Goal: Task Accomplishment & Management: Manage account settings

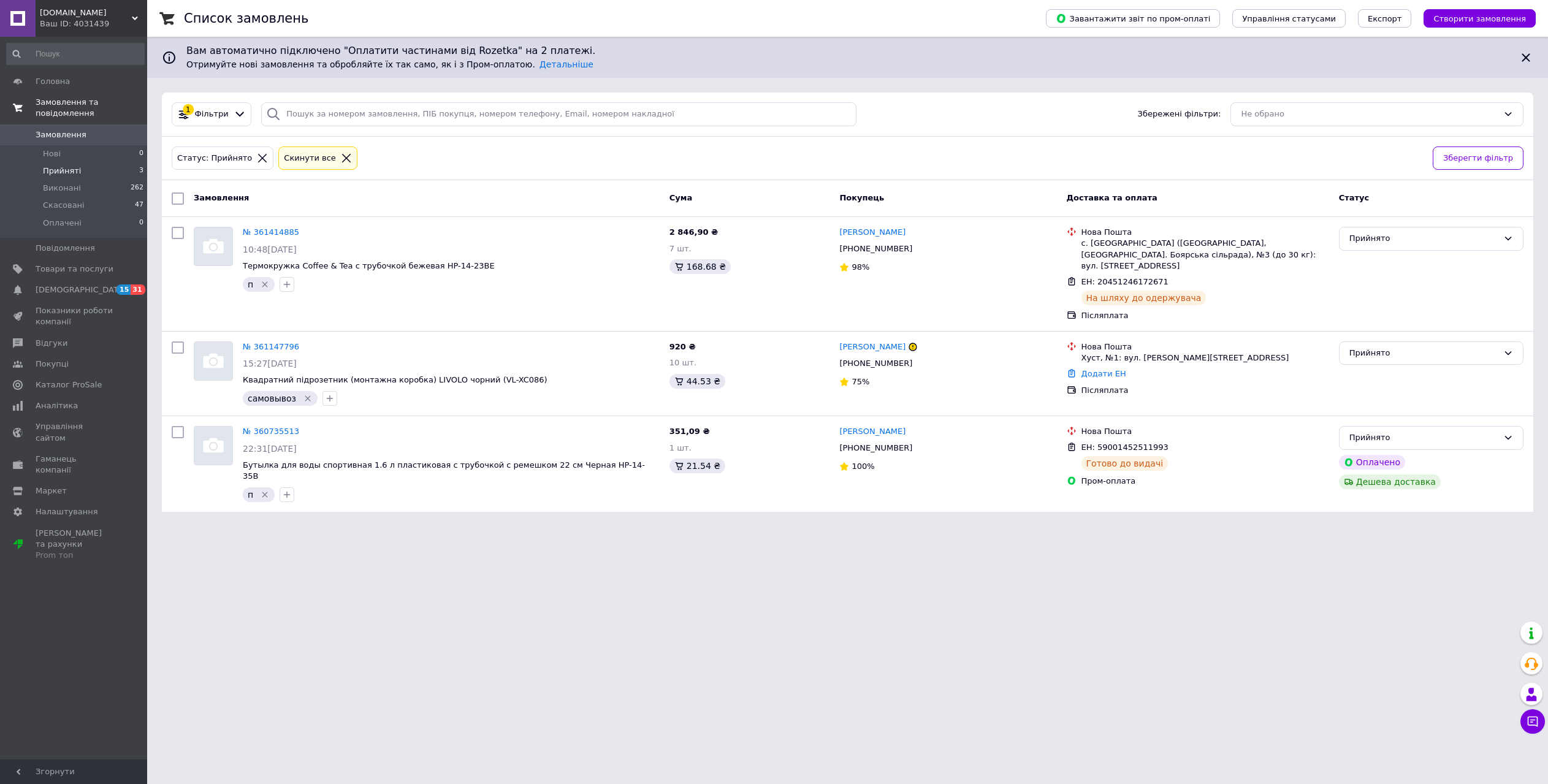
click at [98, 108] on span "Замовлення та повідомлення" at bounding box center [91, 107] width 112 height 22
click at [97, 134] on span "Товари та послуги" at bounding box center [74, 135] width 78 height 11
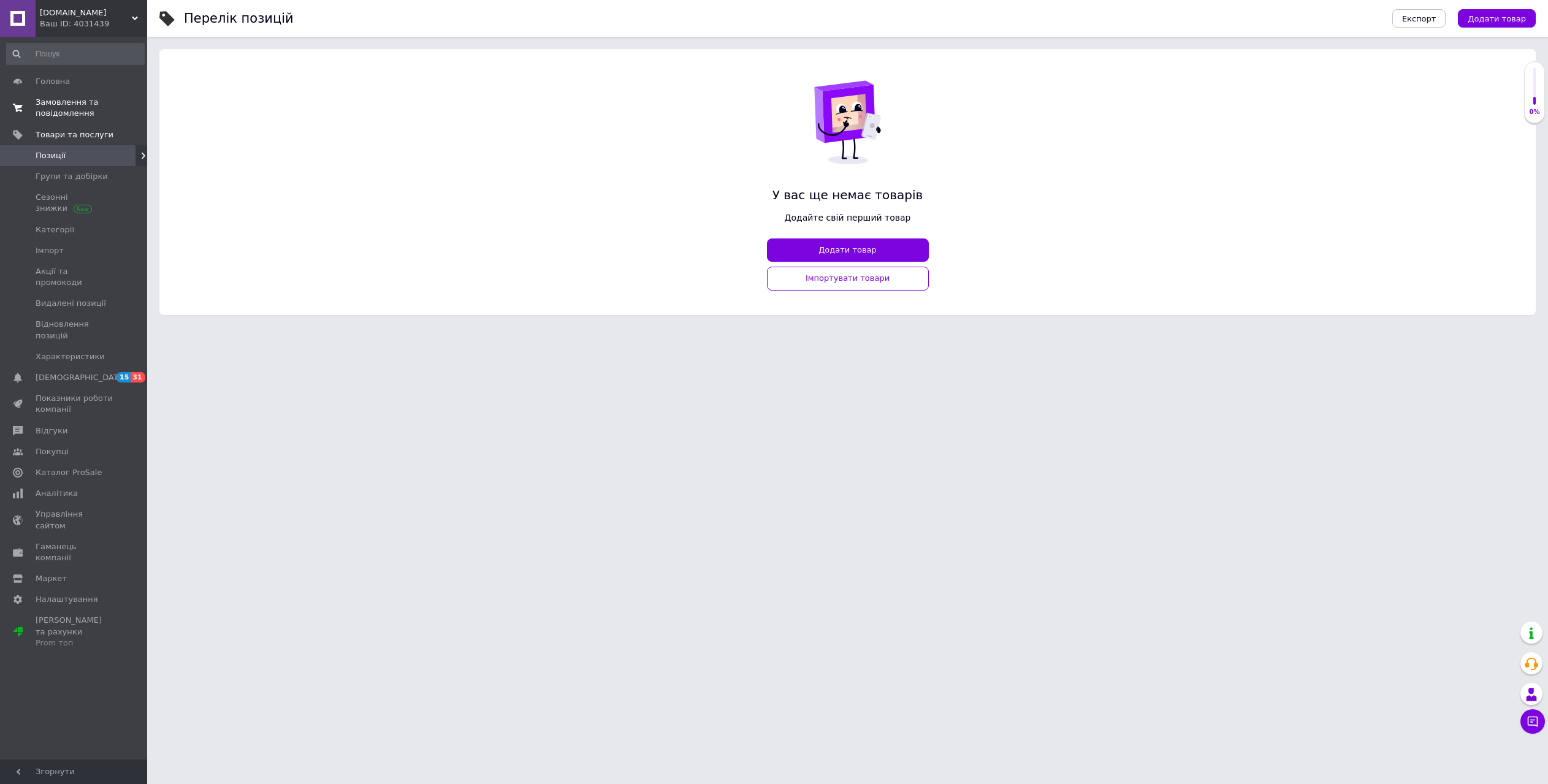
click at [77, 99] on span "Замовлення та повідомлення" at bounding box center [74, 107] width 78 height 22
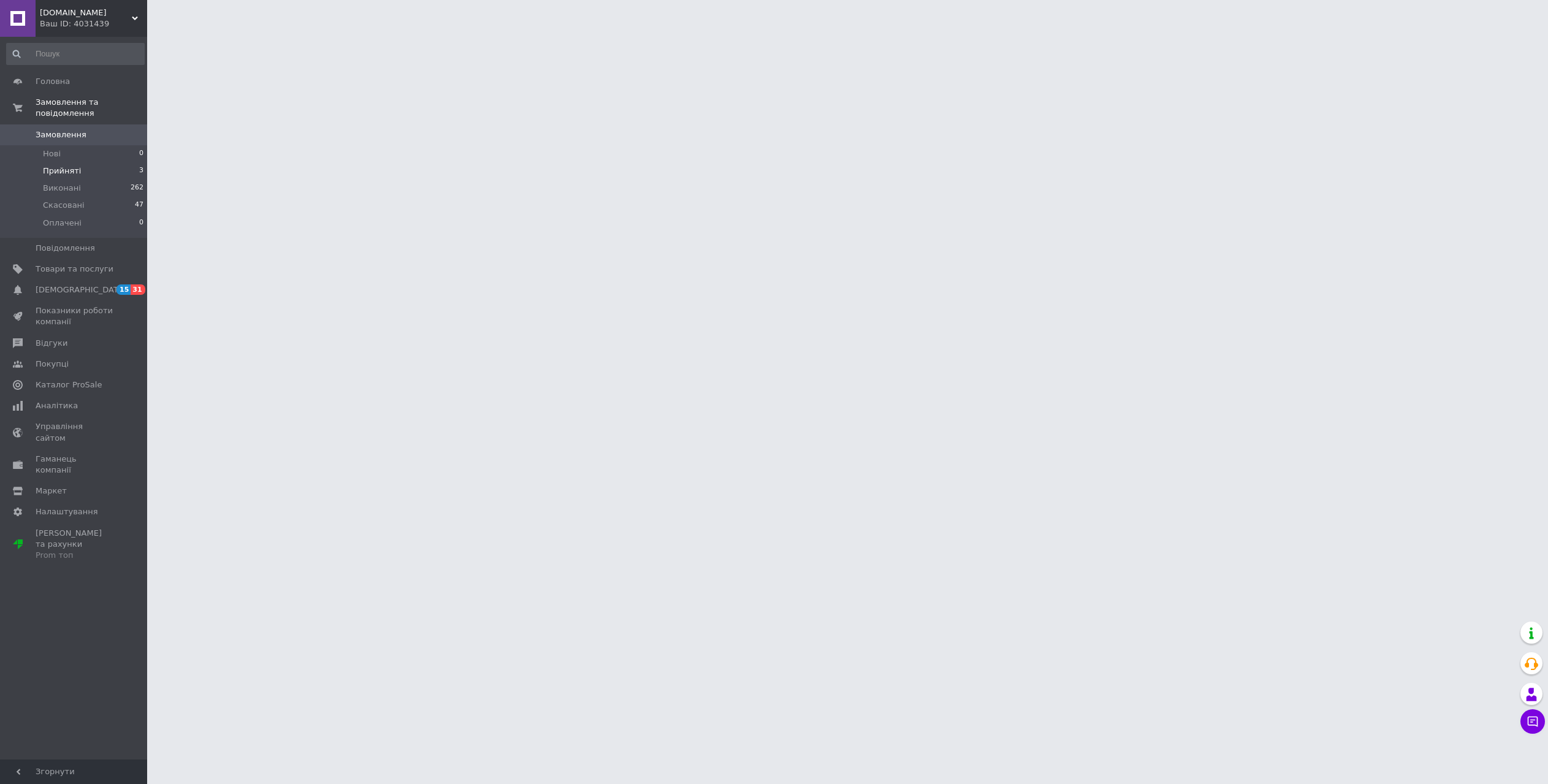
click at [64, 166] on span "Прийняті" at bounding box center [62, 171] width 38 height 11
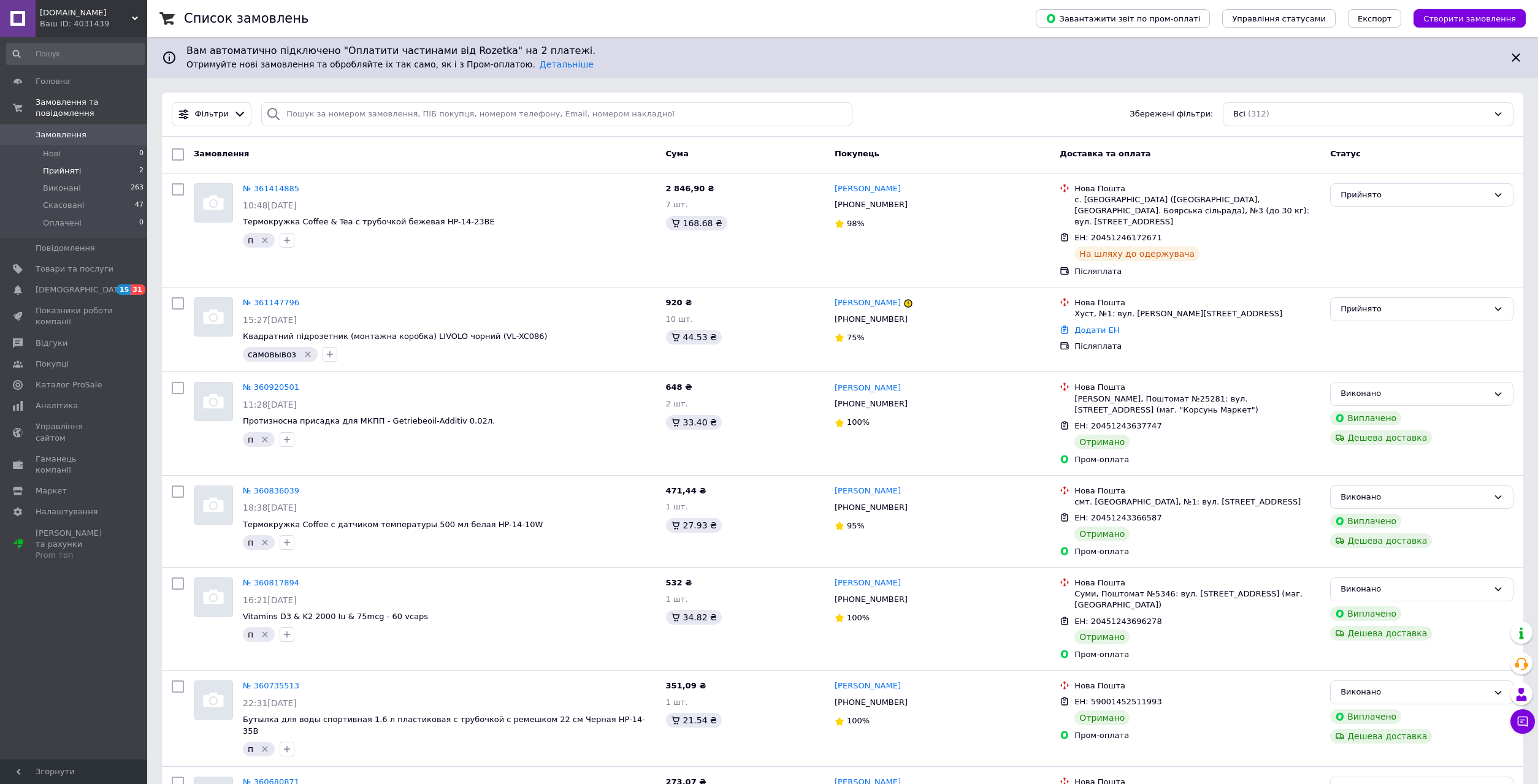
click at [64, 166] on span "Прийняті" at bounding box center [62, 171] width 38 height 11
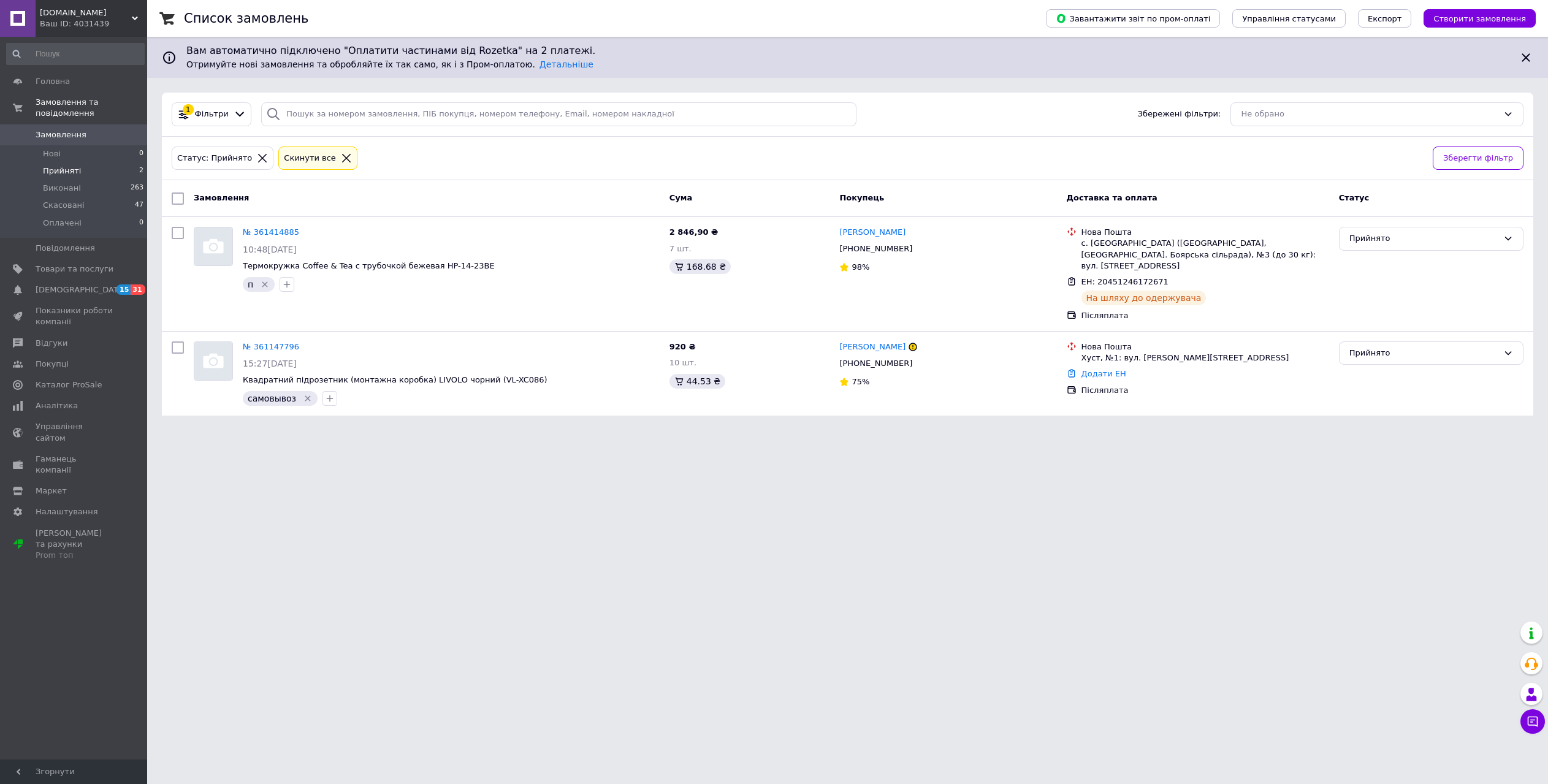
click at [63, 166] on span "Прийняті" at bounding box center [62, 171] width 38 height 11
